Goal: Find specific page/section: Find specific page/section

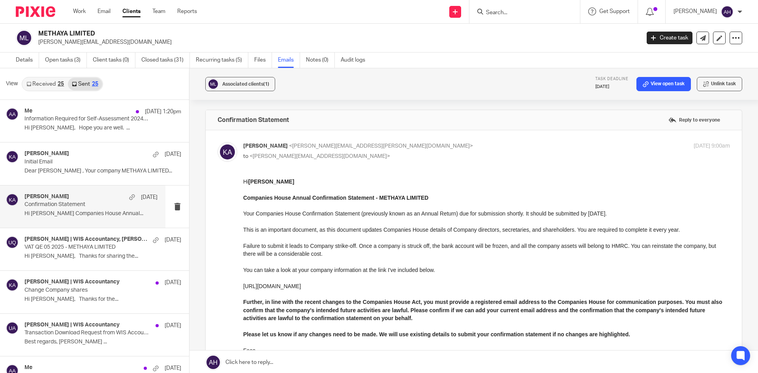
scroll to position [1, 0]
click at [526, 9] on input "Search" at bounding box center [520, 12] width 71 height 7
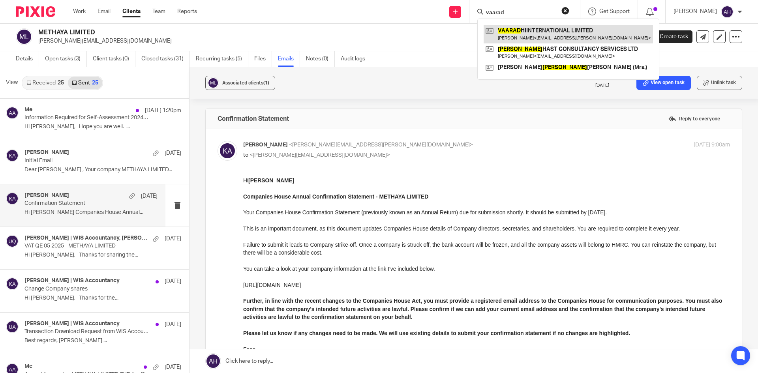
type input "vaarad"
click at [521, 29] on link at bounding box center [567, 34] width 169 height 18
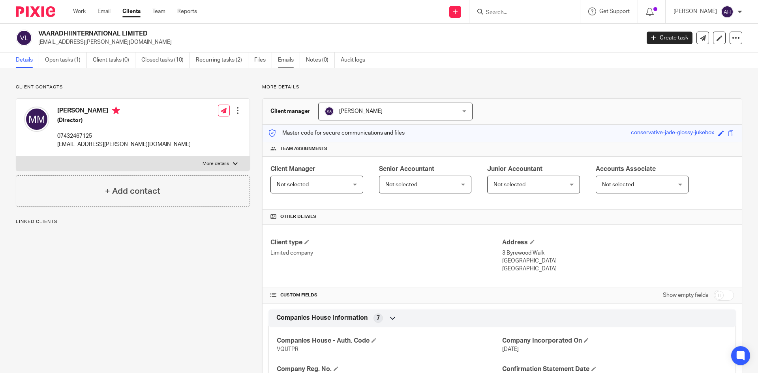
click at [283, 58] on link "Emails" at bounding box center [289, 59] width 22 height 15
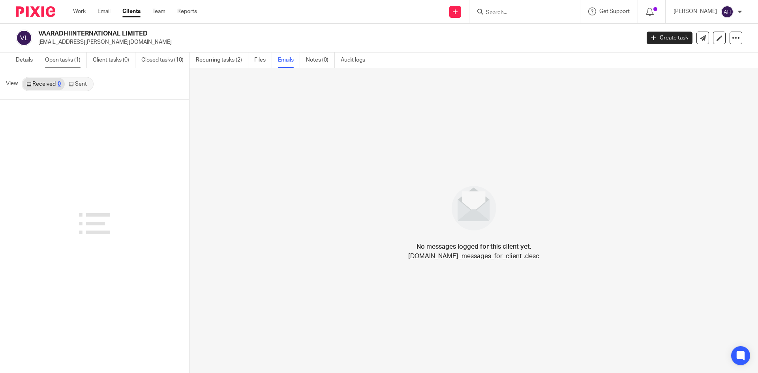
click at [64, 63] on link "Open tasks (1)" at bounding box center [66, 59] width 42 height 15
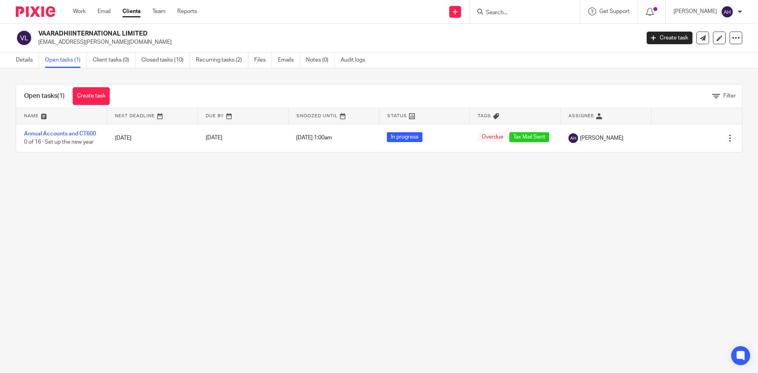
click at [501, 13] on input "Search" at bounding box center [520, 12] width 71 height 7
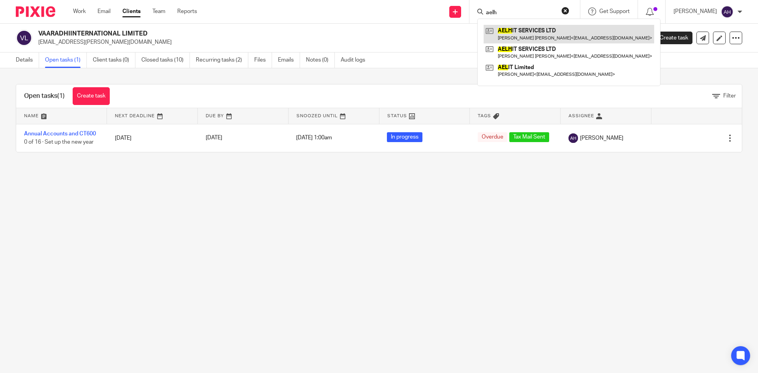
type input "aelh"
click at [503, 36] on link at bounding box center [568, 34] width 170 height 18
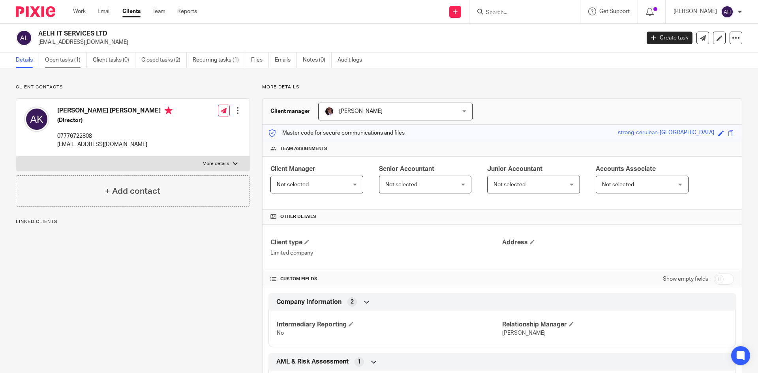
click at [65, 67] on link "Open tasks (1)" at bounding box center [66, 59] width 42 height 15
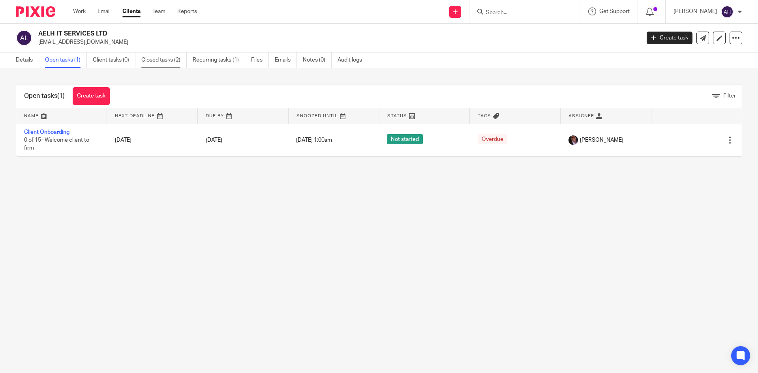
click at [177, 56] on link "Closed tasks (2)" at bounding box center [163, 59] width 45 height 15
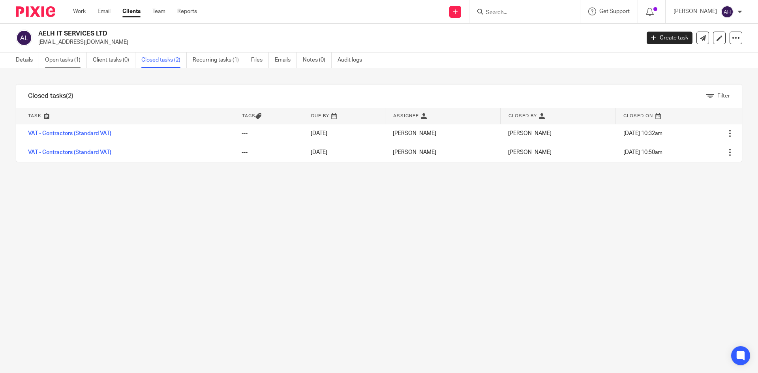
click at [67, 59] on link "Open tasks (1)" at bounding box center [66, 59] width 42 height 15
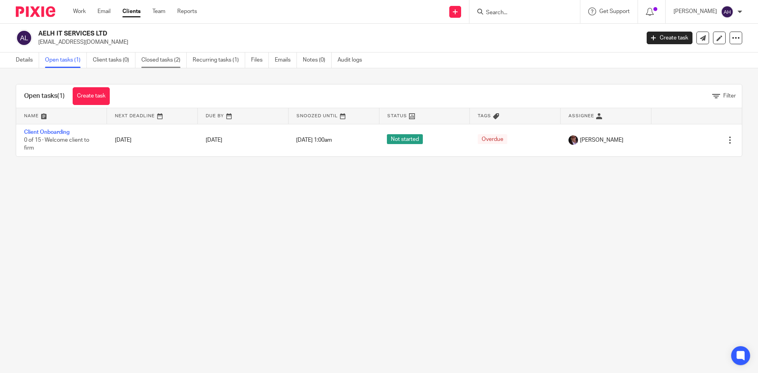
click at [145, 60] on link "Closed tasks (2)" at bounding box center [163, 59] width 45 height 15
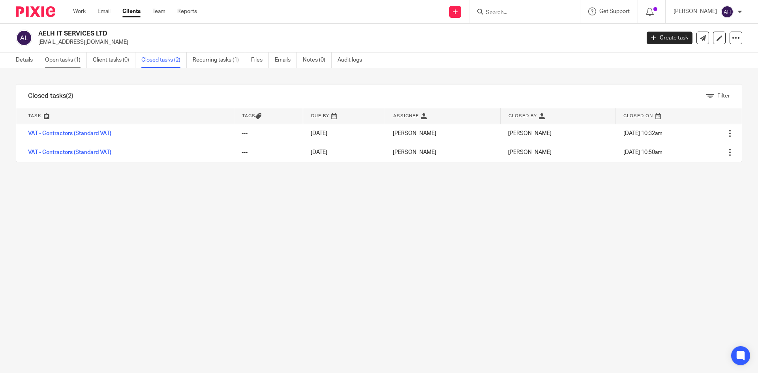
click at [71, 57] on link "Open tasks (1)" at bounding box center [66, 59] width 42 height 15
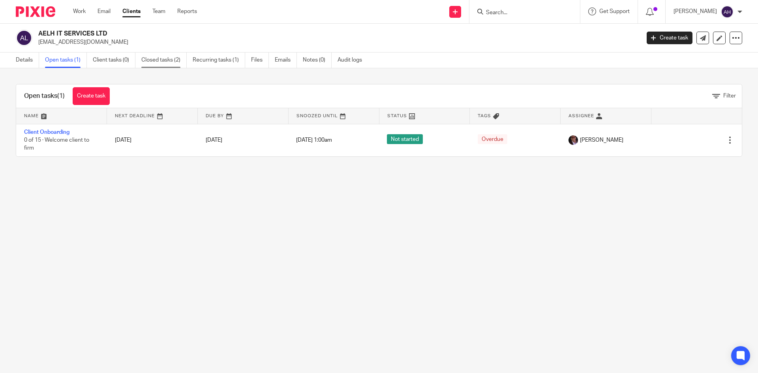
click at [158, 60] on link "Closed tasks (2)" at bounding box center [163, 59] width 45 height 15
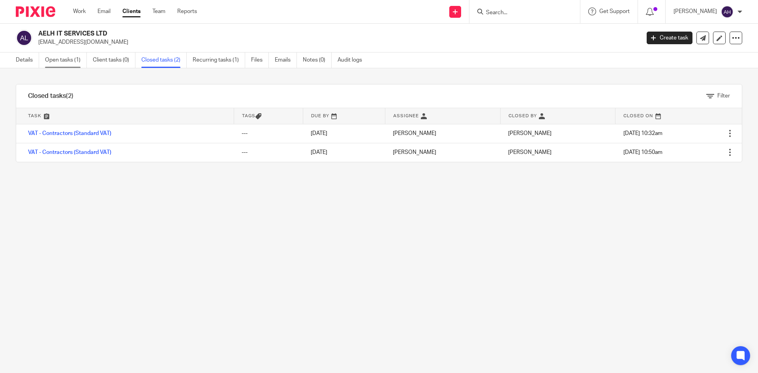
click at [68, 63] on link "Open tasks (1)" at bounding box center [66, 59] width 42 height 15
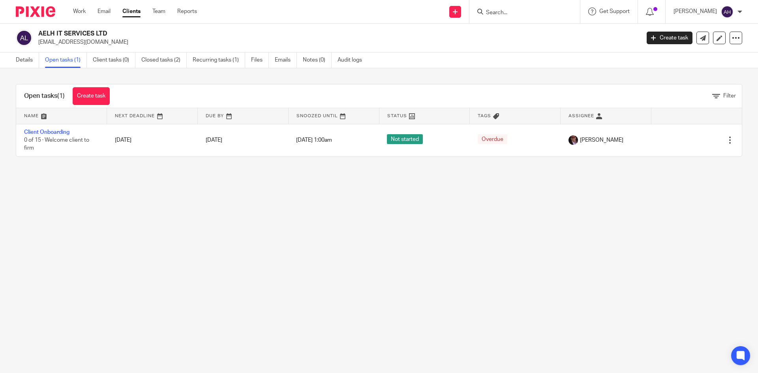
click at [506, 11] on input "Search" at bounding box center [520, 12] width 71 height 7
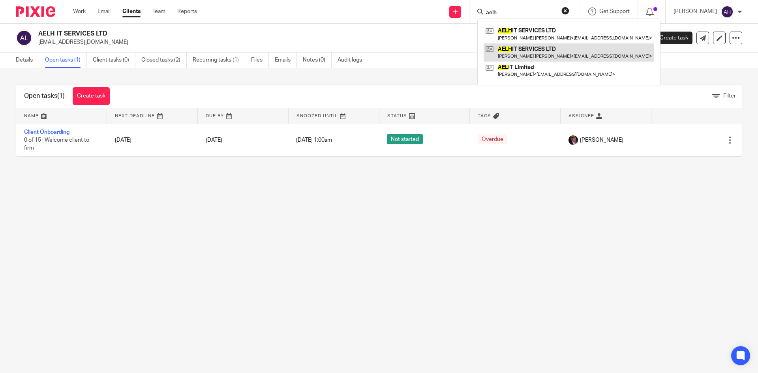
type input "aelh"
click at [517, 45] on link at bounding box center [568, 52] width 170 height 18
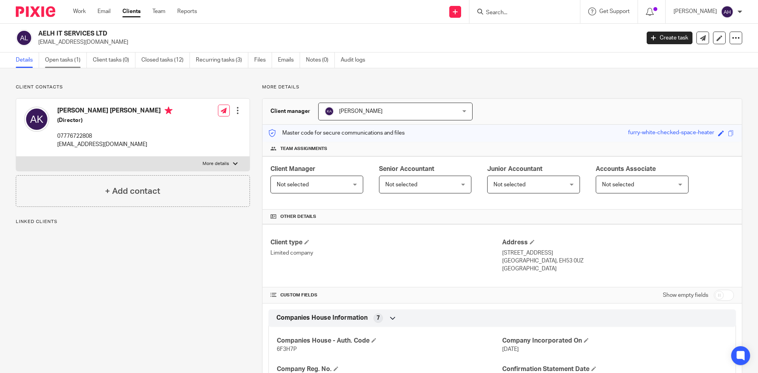
click at [79, 54] on link "Open tasks (1)" at bounding box center [66, 59] width 42 height 15
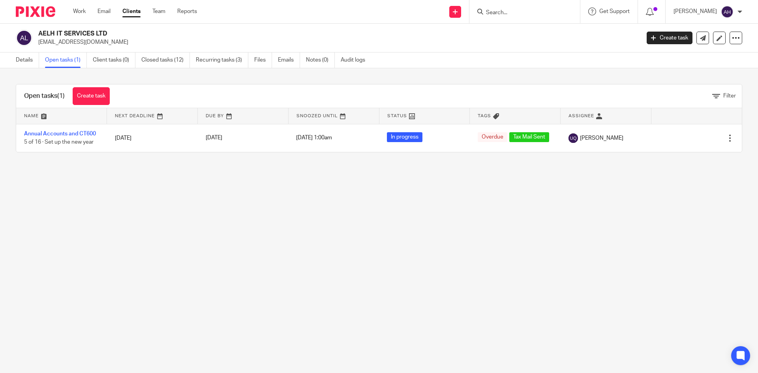
click at [505, 11] on input "Search" at bounding box center [520, 12] width 71 height 7
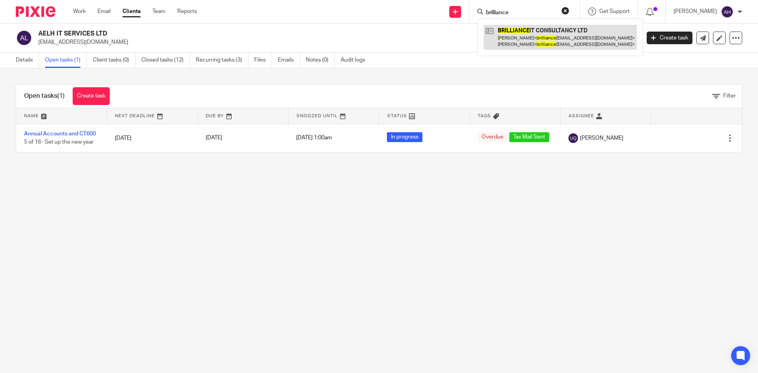
type input "brilliance"
click at [515, 39] on link at bounding box center [559, 37] width 153 height 24
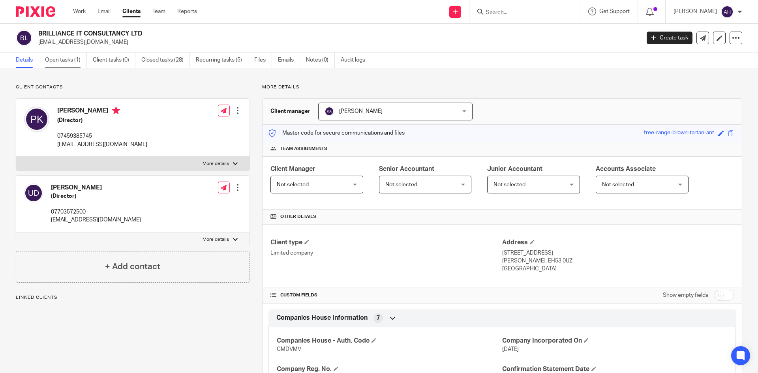
click at [71, 58] on link "Open tasks (1)" at bounding box center [66, 59] width 42 height 15
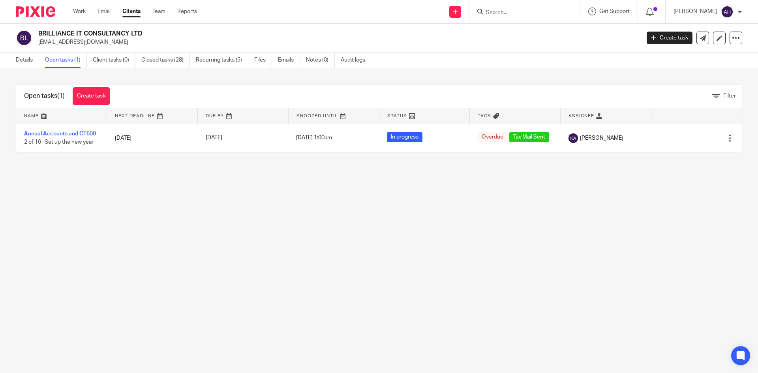
click at [517, 12] on input "Search" at bounding box center [520, 12] width 71 height 7
type input "infobee"
click at [537, 33] on link at bounding box center [532, 31] width 98 height 12
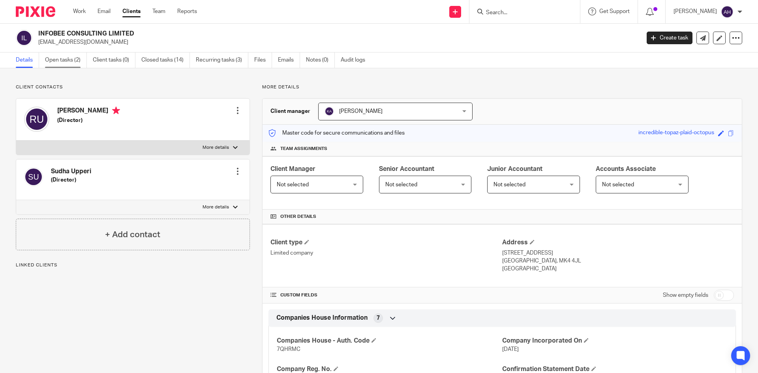
click at [57, 58] on link "Open tasks (2)" at bounding box center [66, 59] width 42 height 15
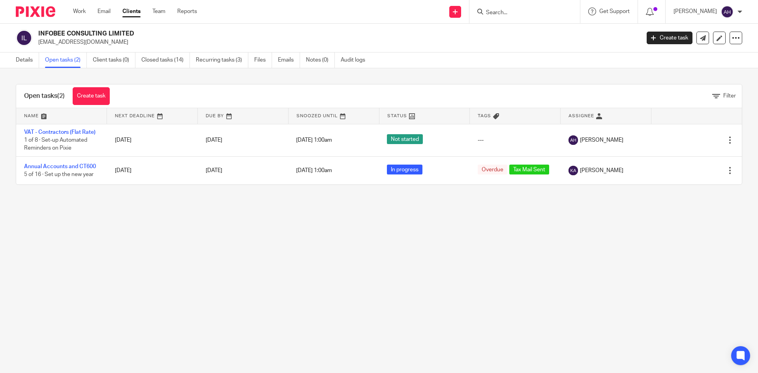
click at [515, 12] on input "Search" at bounding box center [520, 12] width 71 height 7
type input "adp"
click at [508, 28] on link at bounding box center [532, 31] width 98 height 12
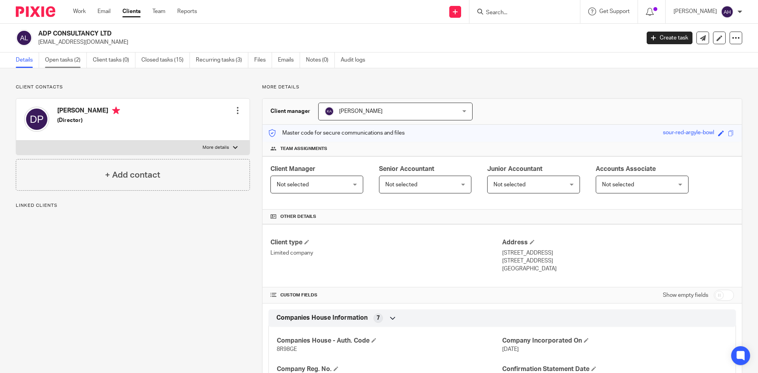
click at [76, 57] on link "Open tasks (2)" at bounding box center [66, 59] width 42 height 15
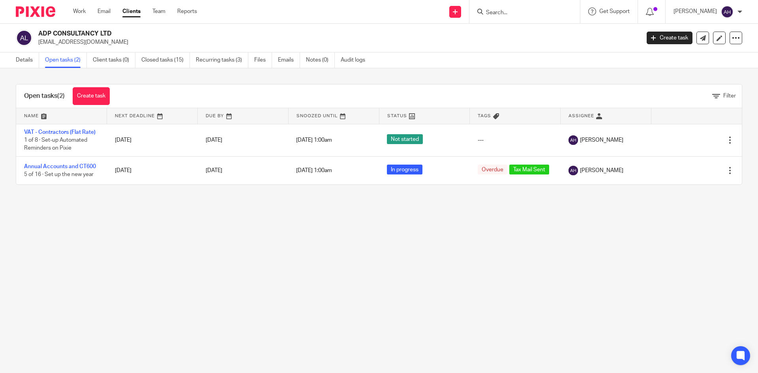
click at [495, 11] on input "Search" at bounding box center [520, 12] width 71 height 7
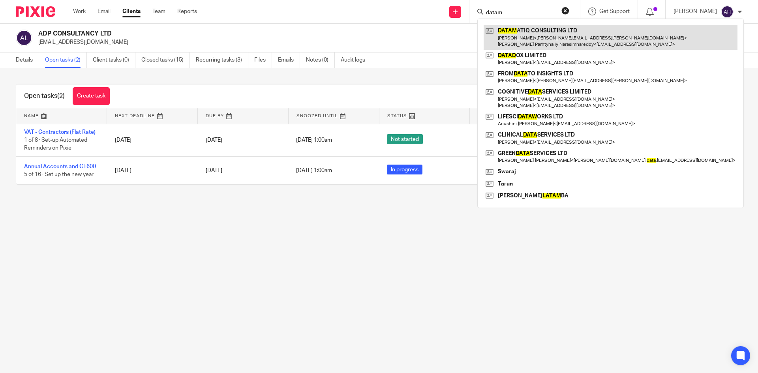
type input "datam"
click at [506, 29] on link at bounding box center [610, 37] width 254 height 24
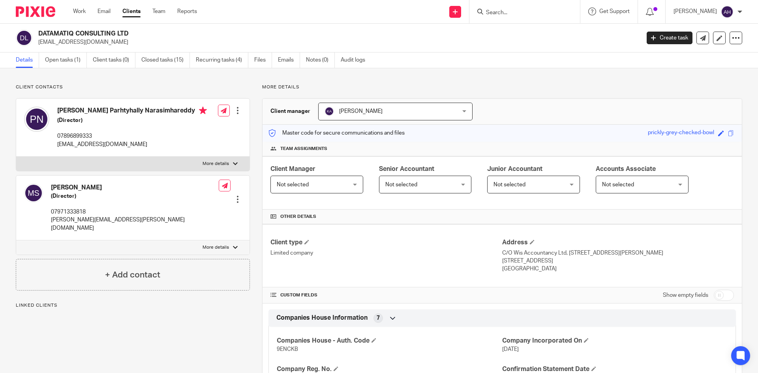
click at [73, 59] on link "Open tasks (1)" at bounding box center [66, 59] width 42 height 15
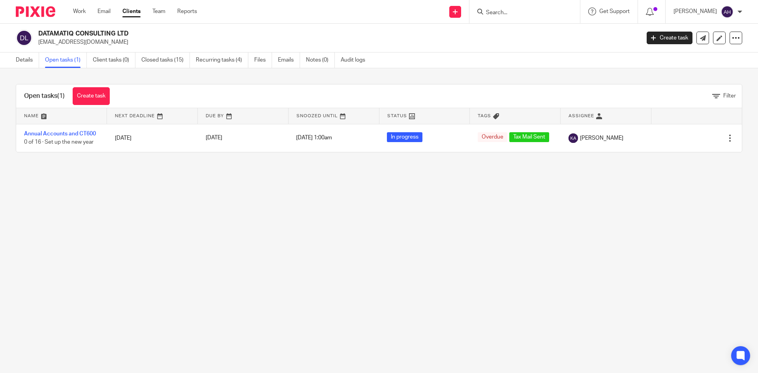
click at [485, 13] on input "Search" at bounding box center [520, 12] width 71 height 7
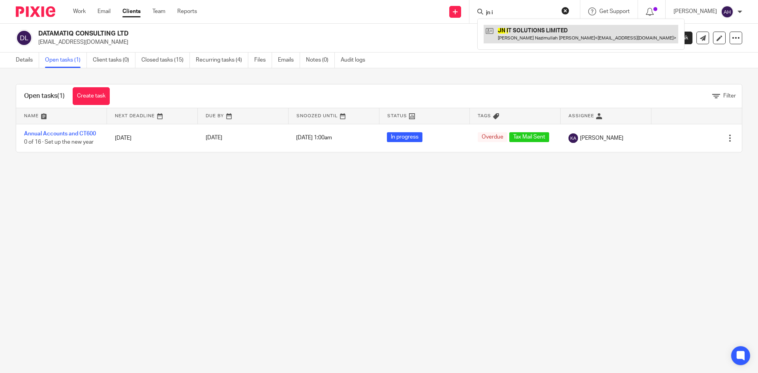
type input "jn i"
click at [483, 32] on link at bounding box center [580, 34] width 195 height 18
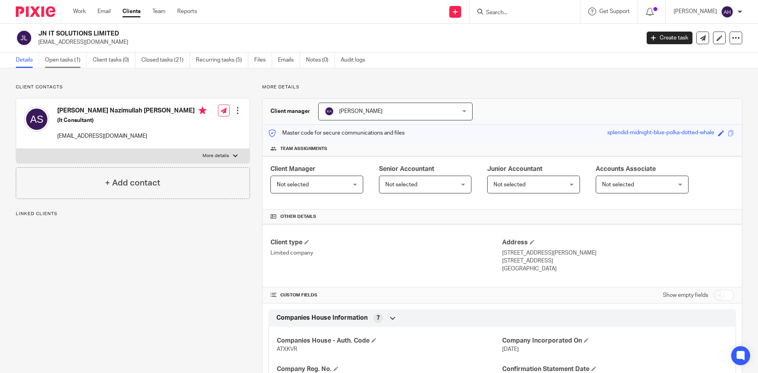
click at [60, 64] on link "Open tasks (1)" at bounding box center [66, 59] width 42 height 15
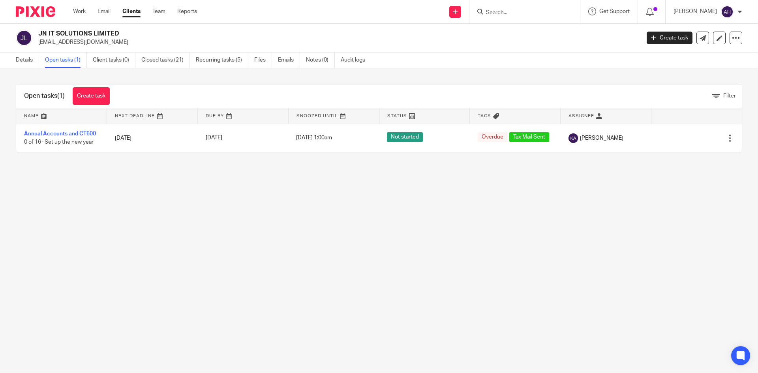
click at [528, 12] on input "Search" at bounding box center [520, 12] width 71 height 7
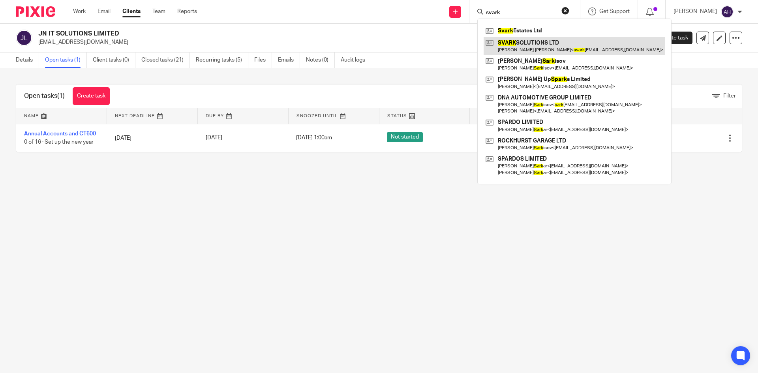
type input "svark"
click at [523, 45] on link at bounding box center [574, 46] width 182 height 18
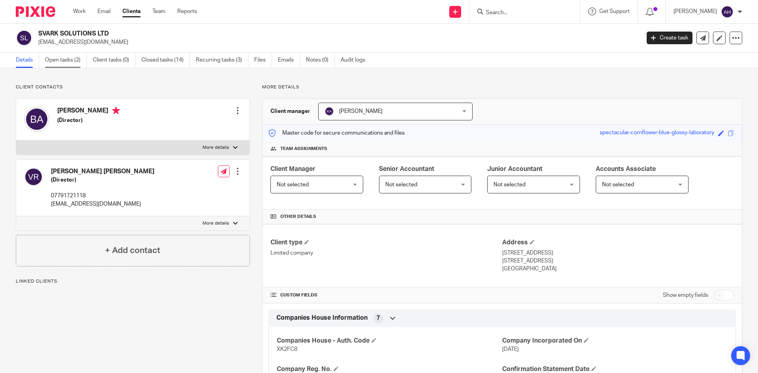
click at [62, 60] on link "Open tasks (2)" at bounding box center [66, 59] width 42 height 15
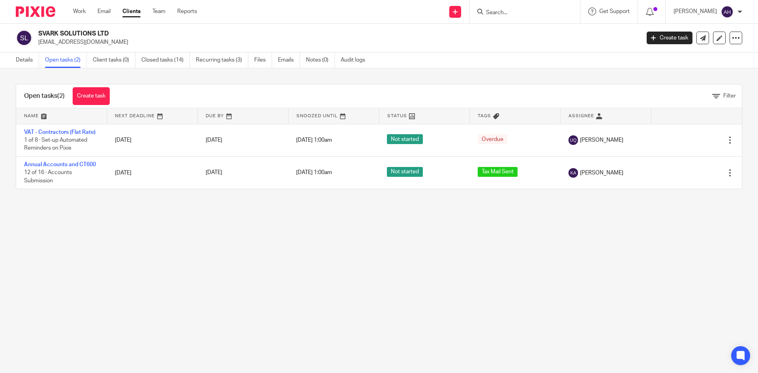
click at [507, 14] on input "Search" at bounding box center [520, 12] width 71 height 7
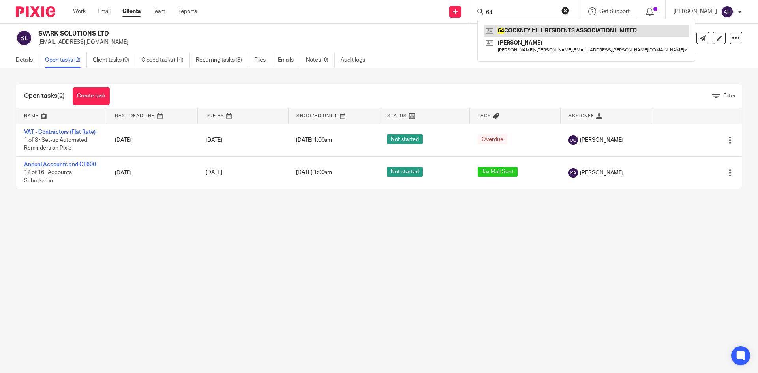
type input "64"
click at [506, 28] on link at bounding box center [585, 31] width 205 height 12
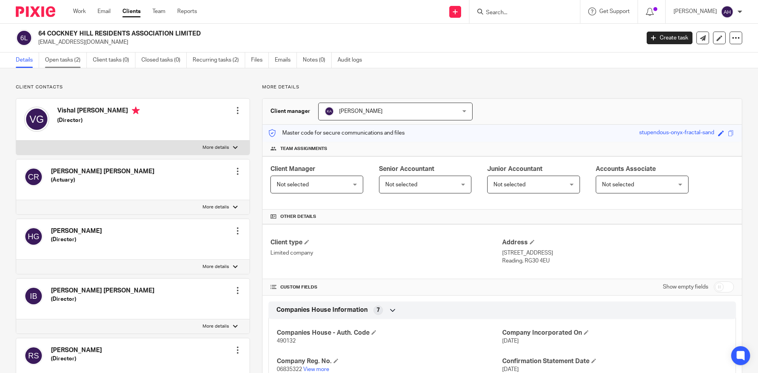
click at [68, 58] on link "Open tasks (2)" at bounding box center [66, 59] width 42 height 15
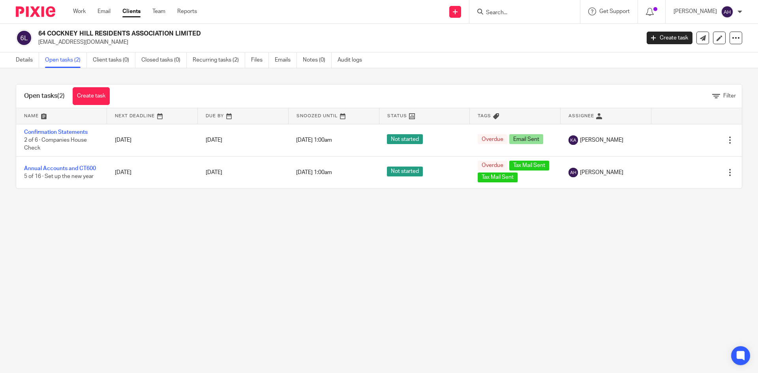
click at [485, 9] on input "Search" at bounding box center [520, 12] width 71 height 7
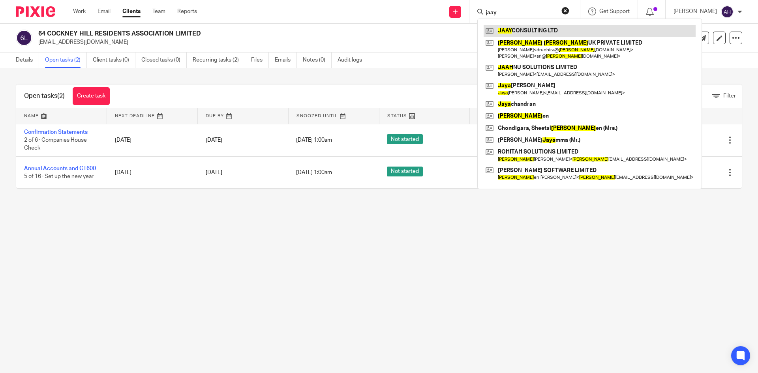
type input "jaay"
click at [490, 28] on link at bounding box center [589, 31] width 212 height 12
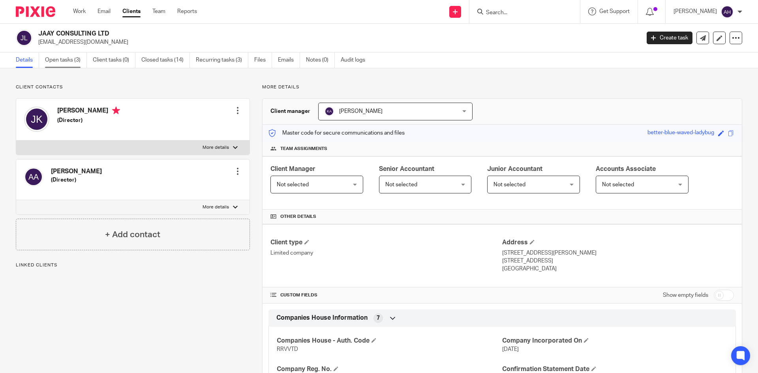
click at [74, 55] on link "Open tasks (3)" at bounding box center [66, 59] width 42 height 15
